Goal: Find specific page/section: Find specific page/section

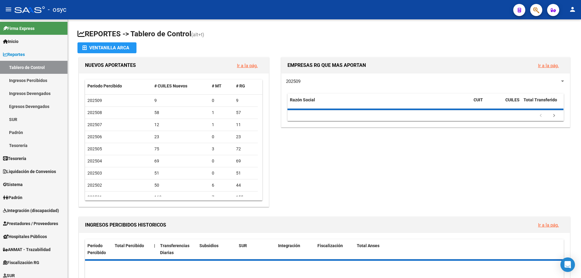
click at [552, 9] on icon "button" at bounding box center [553, 10] width 5 height 5
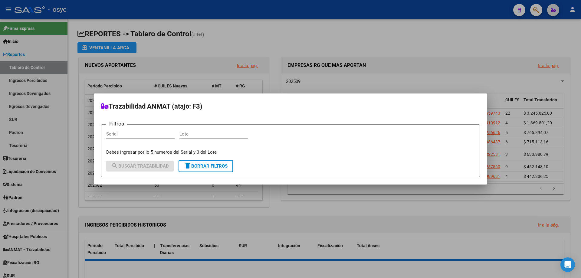
click at [538, 10] on div at bounding box center [290, 139] width 581 height 278
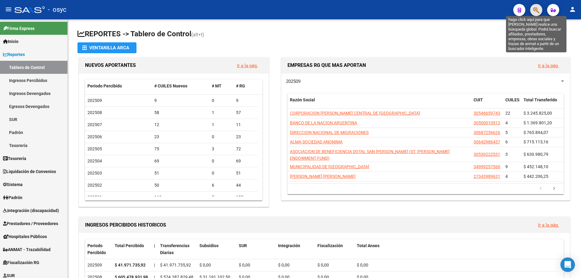
click at [538, 10] on icon "button" at bounding box center [537, 10] width 6 height 7
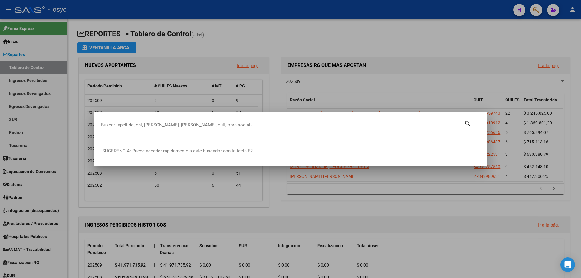
paste input "32844228"
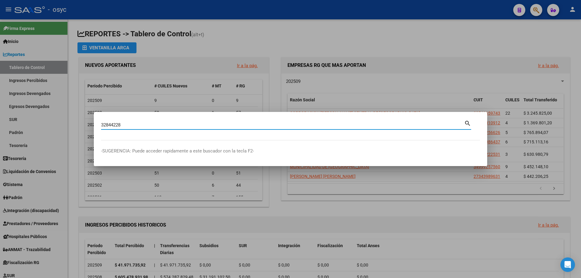
type input "32844228"
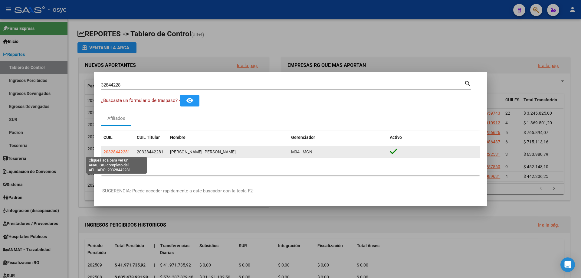
click at [120, 151] on span "20328442281" at bounding box center [117, 152] width 27 height 5
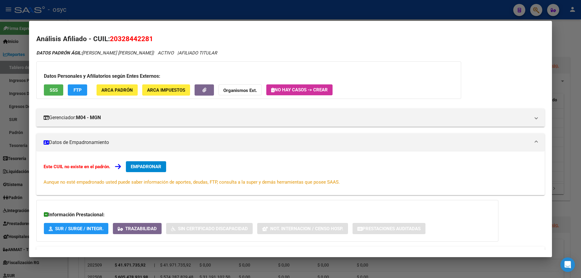
click at [76, 92] on span "FTP" at bounding box center [78, 90] width 8 height 5
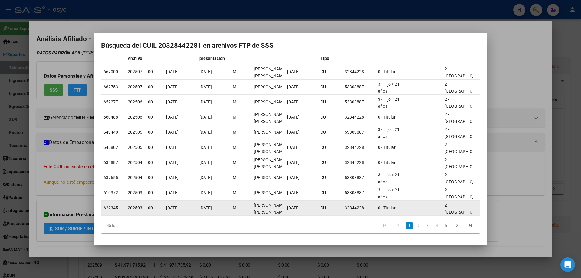
scroll to position [53, 0]
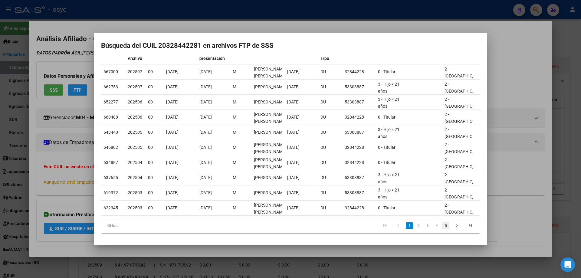
click at [442, 226] on link "5" at bounding box center [445, 226] width 7 height 7
click at [441, 226] on div "45 total 1 2 3 4 5" at bounding box center [290, 225] width 379 height 15
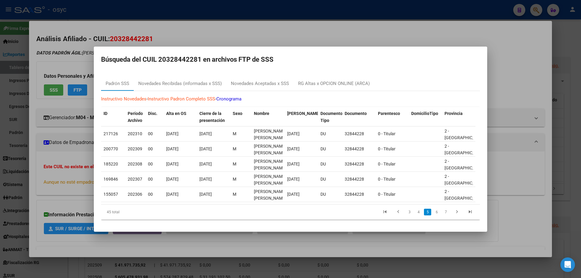
scroll to position [0, 0]
